Goal: Find specific page/section: Find specific page/section

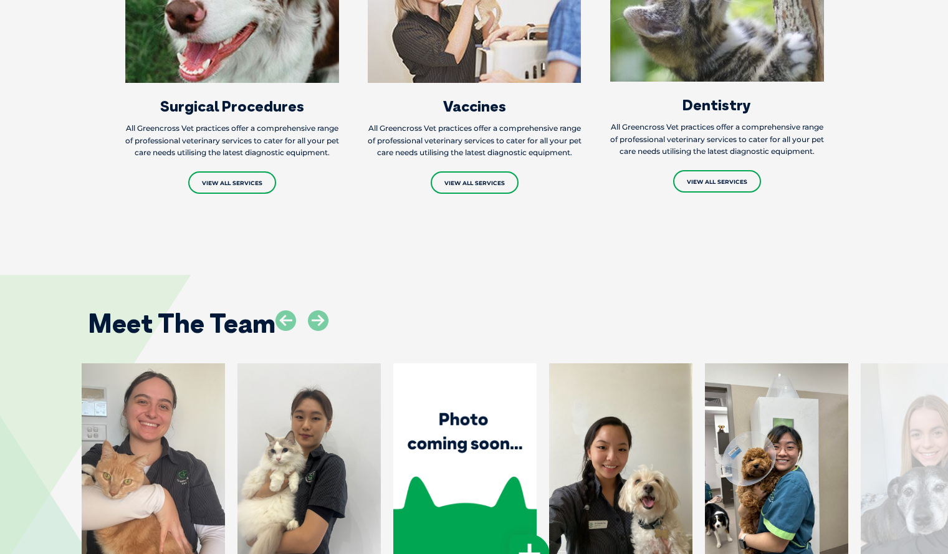
scroll to position [1621, 0]
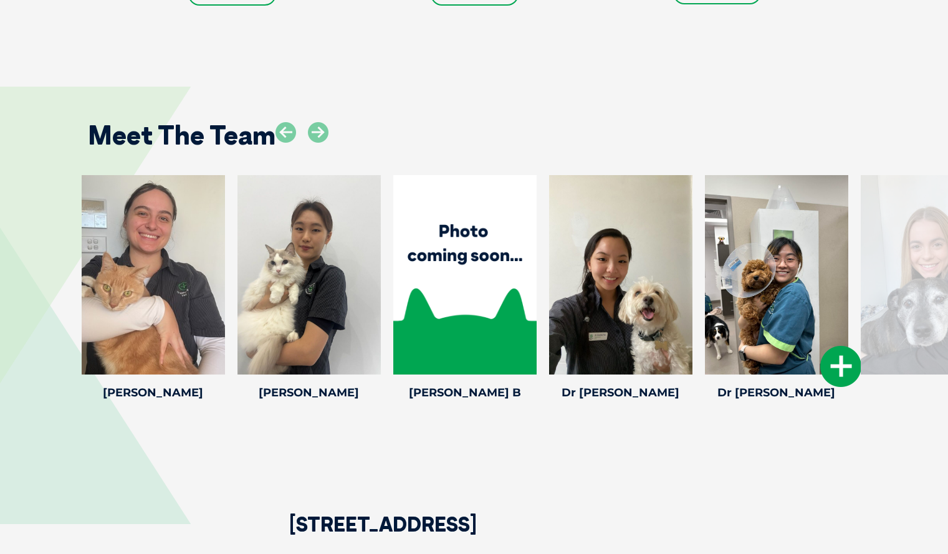
click at [841, 379] on icon at bounding box center [840, 366] width 41 height 41
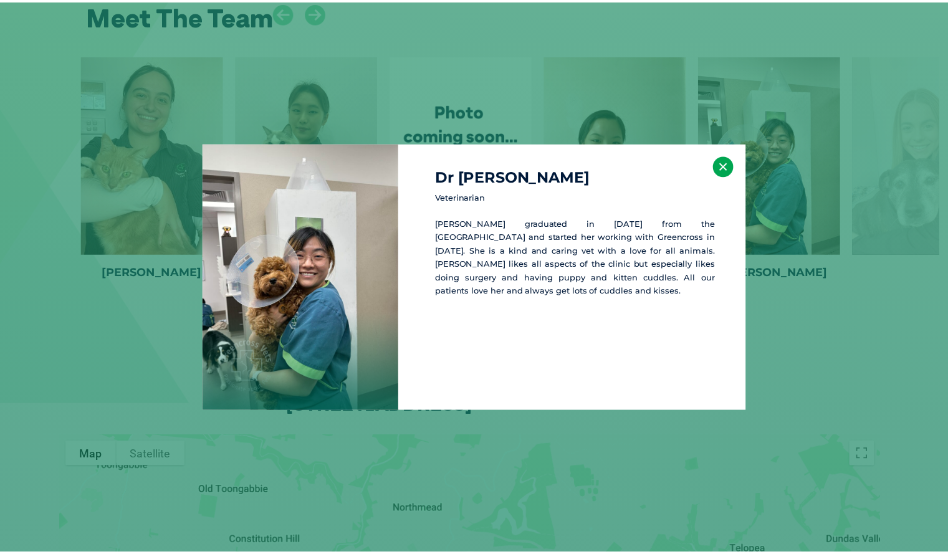
scroll to position [1741, 0]
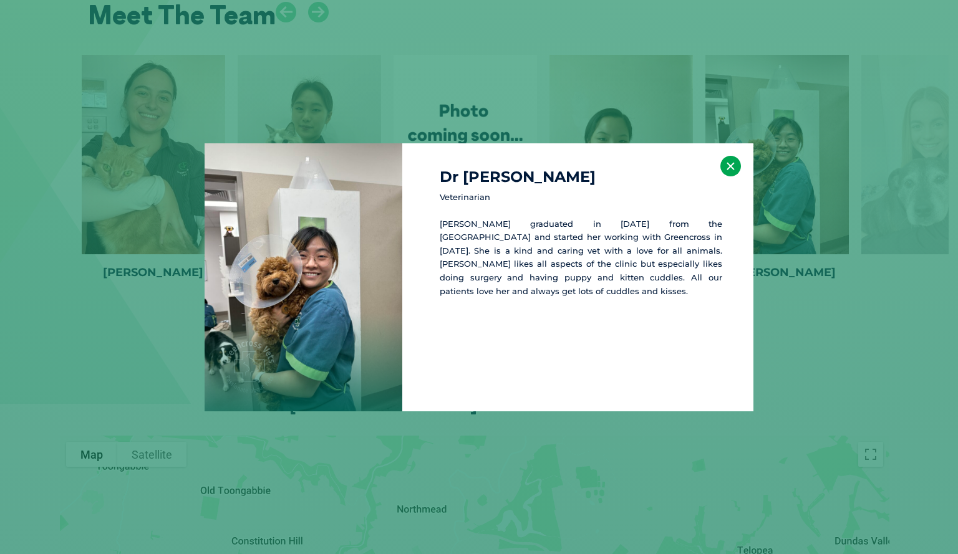
click at [730, 161] on button "×" at bounding box center [730, 166] width 21 height 21
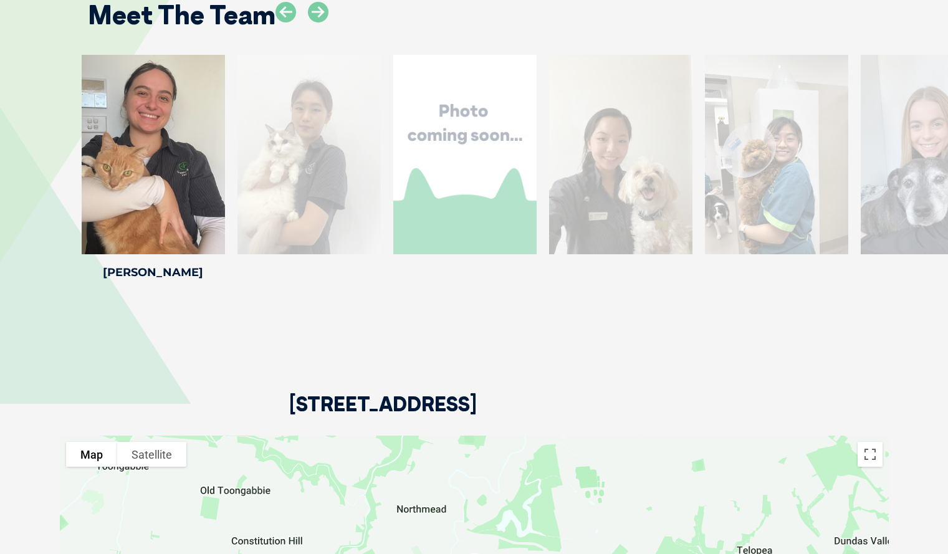
drag, startPoint x: 923, startPoint y: 287, endPoint x: 672, endPoint y: 287, distance: 251.3
click at [919, 277] on div "[US_STATE] B [US_STATE] B Receptionist [US_STATE] is our amazing receptionist. …" at bounding box center [933, 169] width 156 height 229
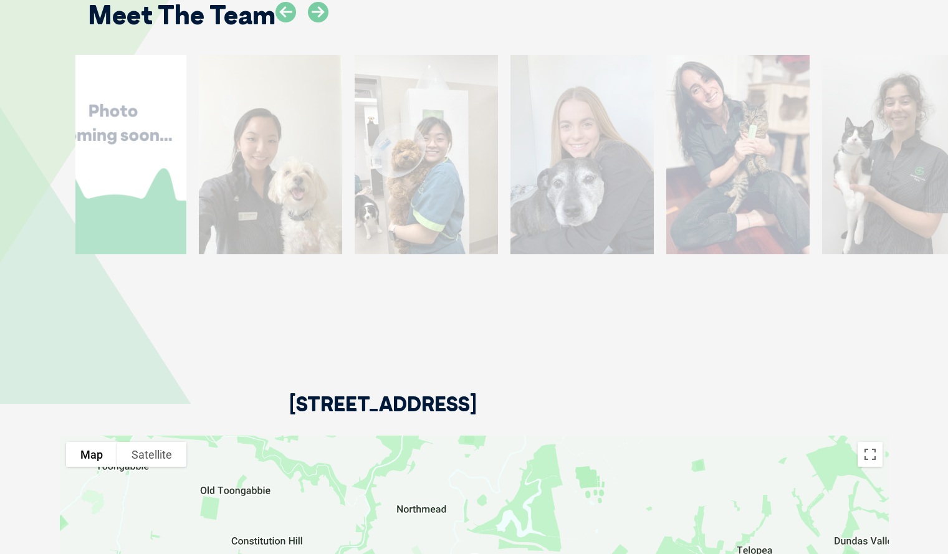
drag, startPoint x: 633, startPoint y: 285, endPoint x: 330, endPoint y: 284, distance: 302.4
click at [330, 278] on h4 "Dr [PERSON_NAME]" at bounding box center [270, 272] width 143 height 11
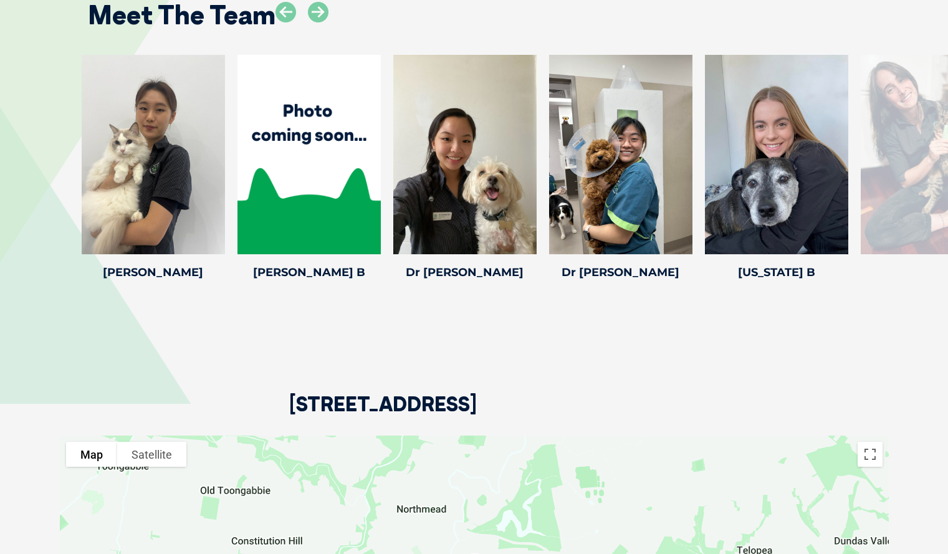
drag, startPoint x: 585, startPoint y: 315, endPoint x: 370, endPoint y: 326, distance: 214.7
click at [352, 322] on div "Meet The Team [PERSON_NAME] [PERSON_NAME] Head Nurse [PERSON_NAME] has been a V…" at bounding box center [474, 131] width 948 height 405
drag, startPoint x: 918, startPoint y: 312, endPoint x: 677, endPoint y: 324, distance: 241.5
click at [677, 324] on div "Meet The Team [PERSON_NAME] [PERSON_NAME] Head Nurse [PERSON_NAME] has been a V…" at bounding box center [474, 131] width 948 height 405
drag, startPoint x: 479, startPoint y: 332, endPoint x: 585, endPoint y: 330, distance: 106.0
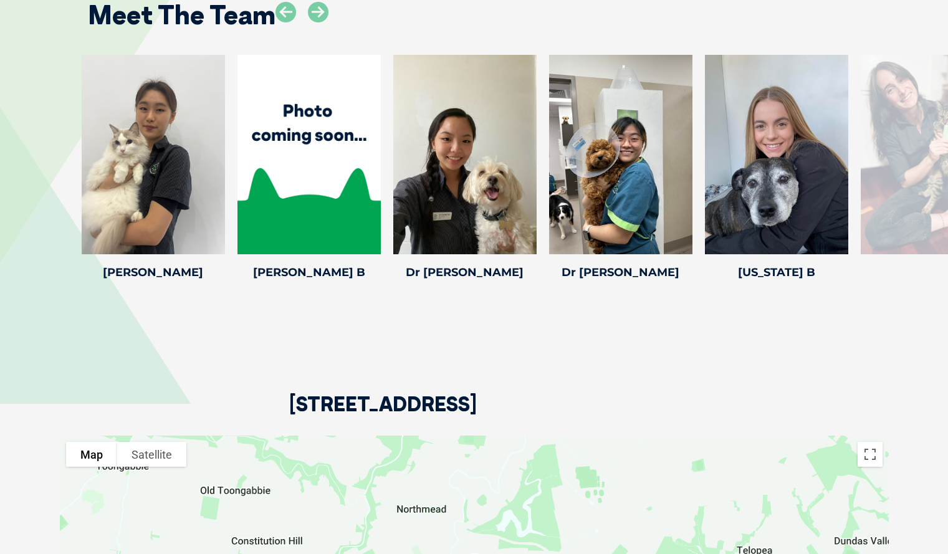
click at [594, 330] on div "Meet The Team [PERSON_NAME] [PERSON_NAME] Head Nurse [PERSON_NAME] has been a V…" at bounding box center [474, 131] width 948 height 405
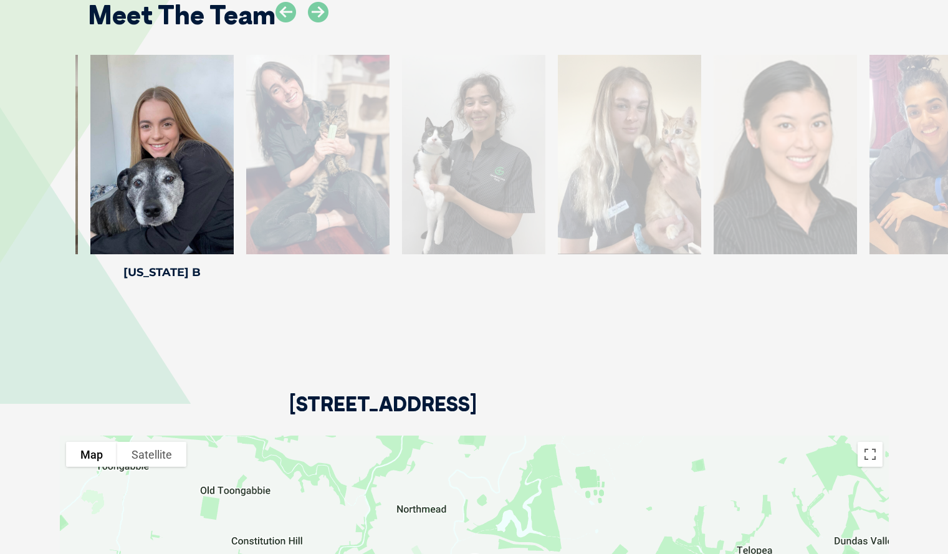
drag, startPoint x: 937, startPoint y: 170, endPoint x: 322, endPoint y: 178, distance: 614.8
click at [322, 178] on div at bounding box center [317, 155] width 143 height 200
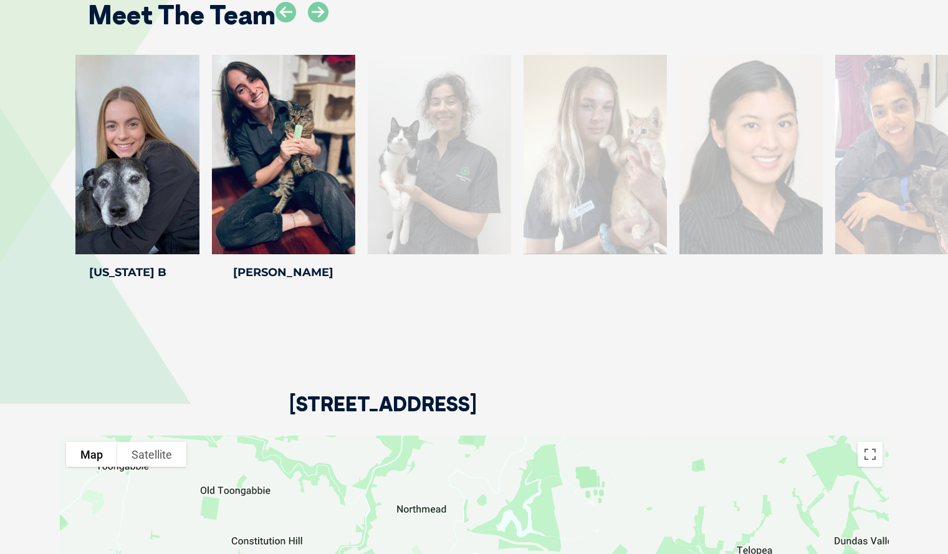
drag, startPoint x: 898, startPoint y: 206, endPoint x: 405, endPoint y: 207, distance: 493.2
click at [405, 207] on div at bounding box center [439, 155] width 143 height 200
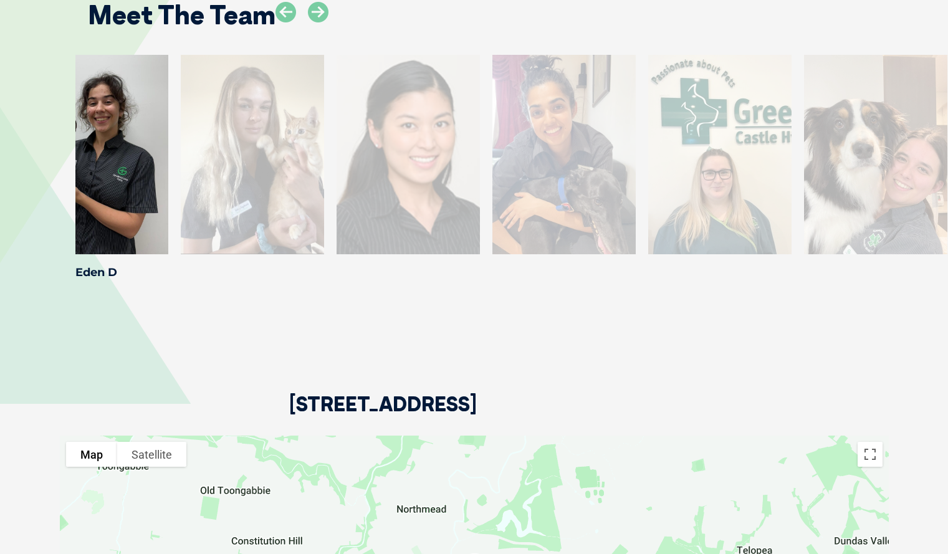
drag, startPoint x: 902, startPoint y: 209, endPoint x: 222, endPoint y: 243, distance: 681.1
click at [222, 243] on div at bounding box center [252, 155] width 143 height 200
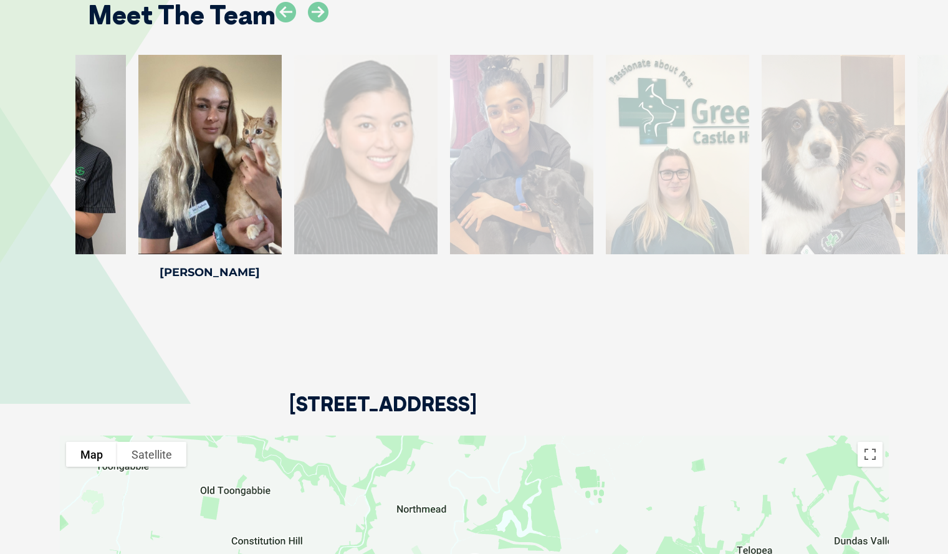
drag, startPoint x: 929, startPoint y: 204, endPoint x: 362, endPoint y: 219, distance: 566.9
click at [362, 219] on div at bounding box center [365, 155] width 143 height 200
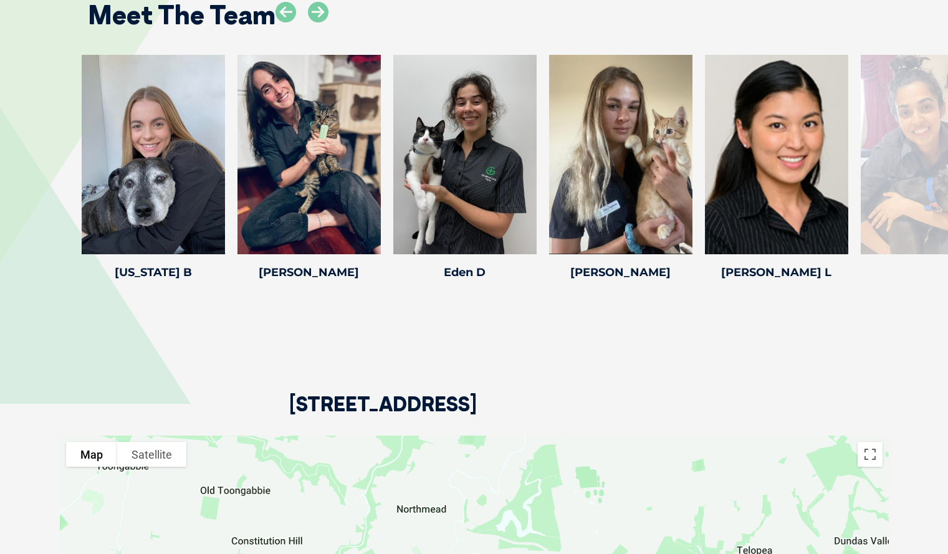
drag, startPoint x: 912, startPoint y: 185, endPoint x: 871, endPoint y: 195, distance: 42.5
click at [871, 195] on div at bounding box center [932, 155] width 143 height 200
click at [895, 191] on div at bounding box center [932, 155] width 143 height 200
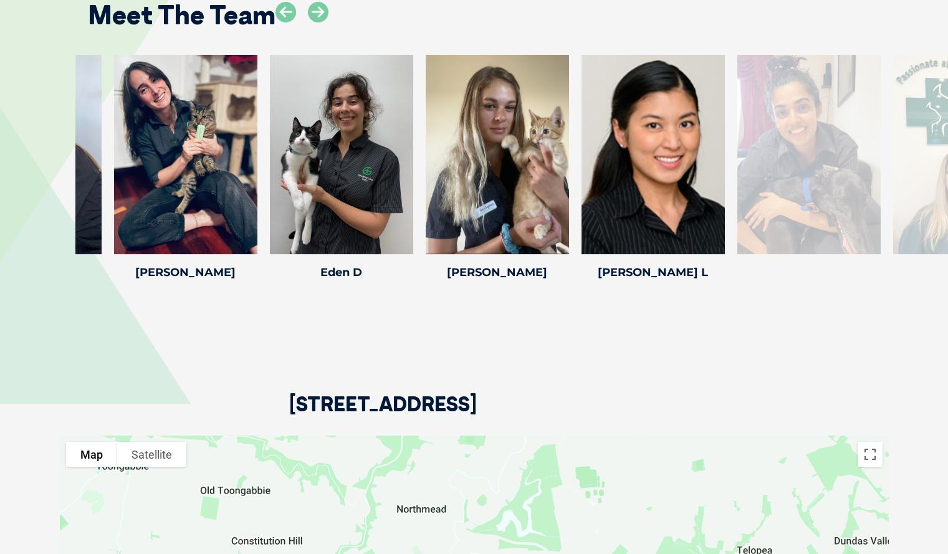
drag, startPoint x: 905, startPoint y: 289, endPoint x: 766, endPoint y: 296, distance: 139.2
click at [766, 284] on div "Dr [PERSON_NAME] Dr [PERSON_NAME] Veterinarian After completing her Bachelor of…" at bounding box center [809, 169] width 156 height 229
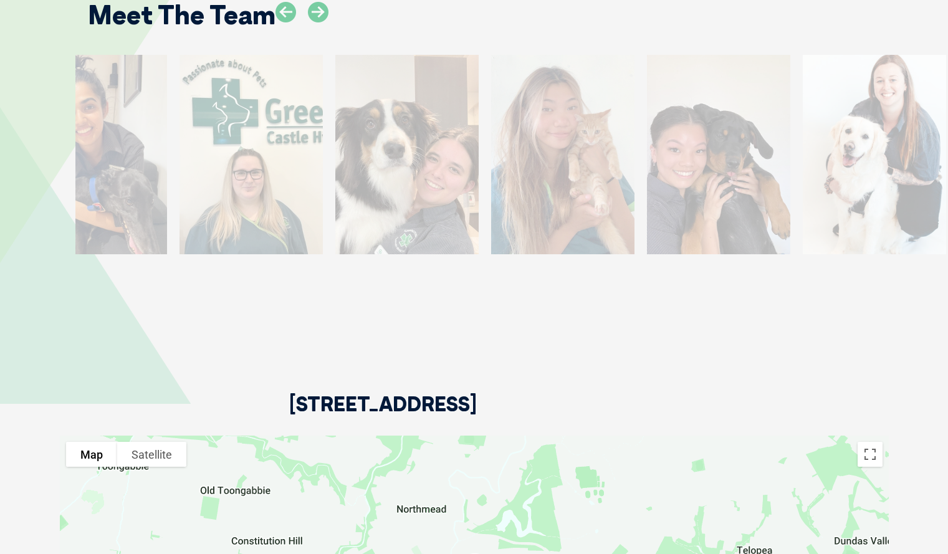
drag, startPoint x: 921, startPoint y: 220, endPoint x: 84, endPoint y: 291, distance: 840.3
click at [84, 284] on div "Dr [PERSON_NAME] Dr [PERSON_NAME] Veterinarian After completing her Bachelor of…" at bounding box center [95, 169] width 156 height 229
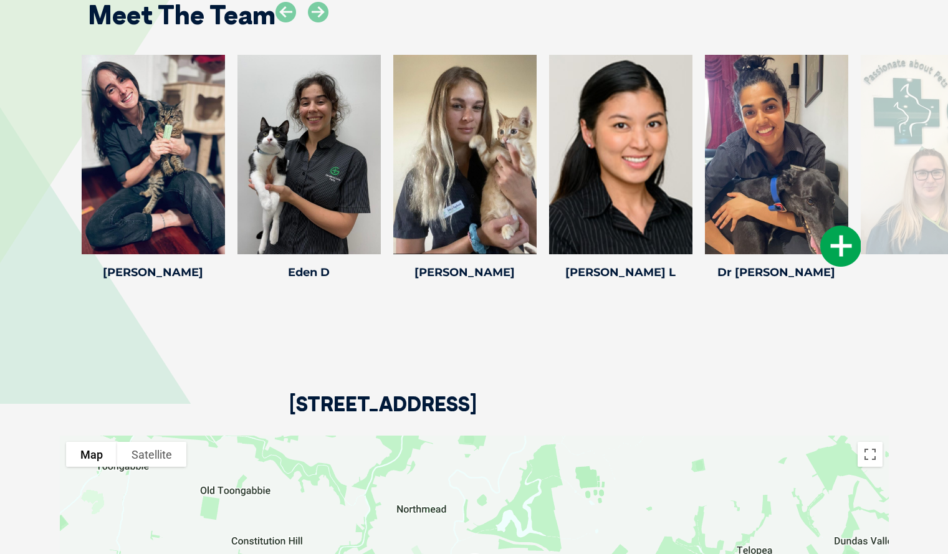
click at [778, 236] on div at bounding box center [776, 155] width 143 height 200
click at [845, 259] on icon at bounding box center [840, 246] width 41 height 41
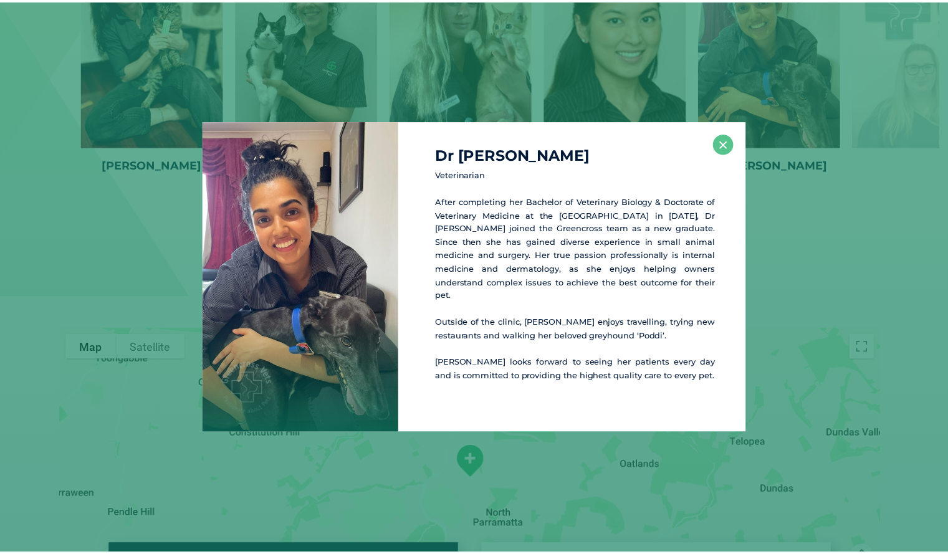
scroll to position [1849, 0]
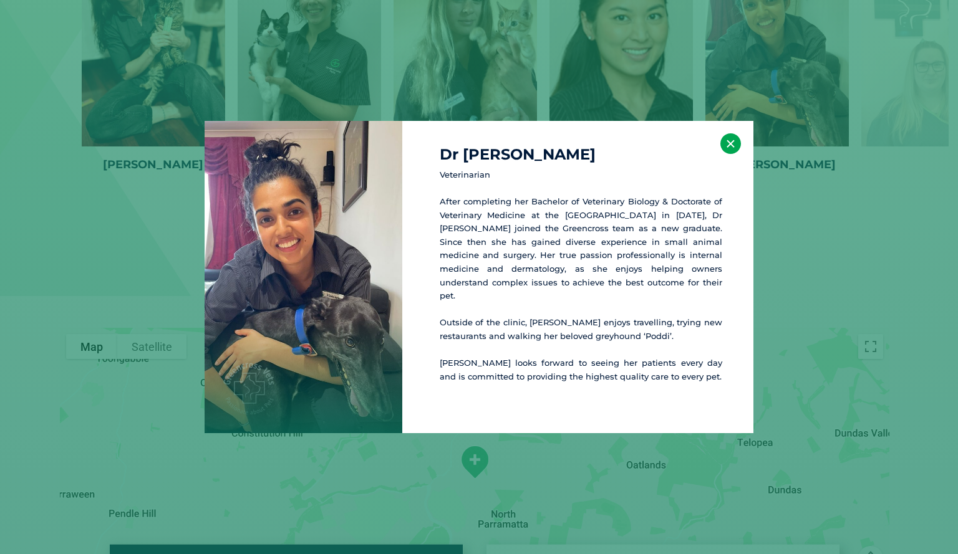
click at [733, 148] on button "×" at bounding box center [730, 143] width 21 height 21
